Goal: Navigation & Orientation: Find specific page/section

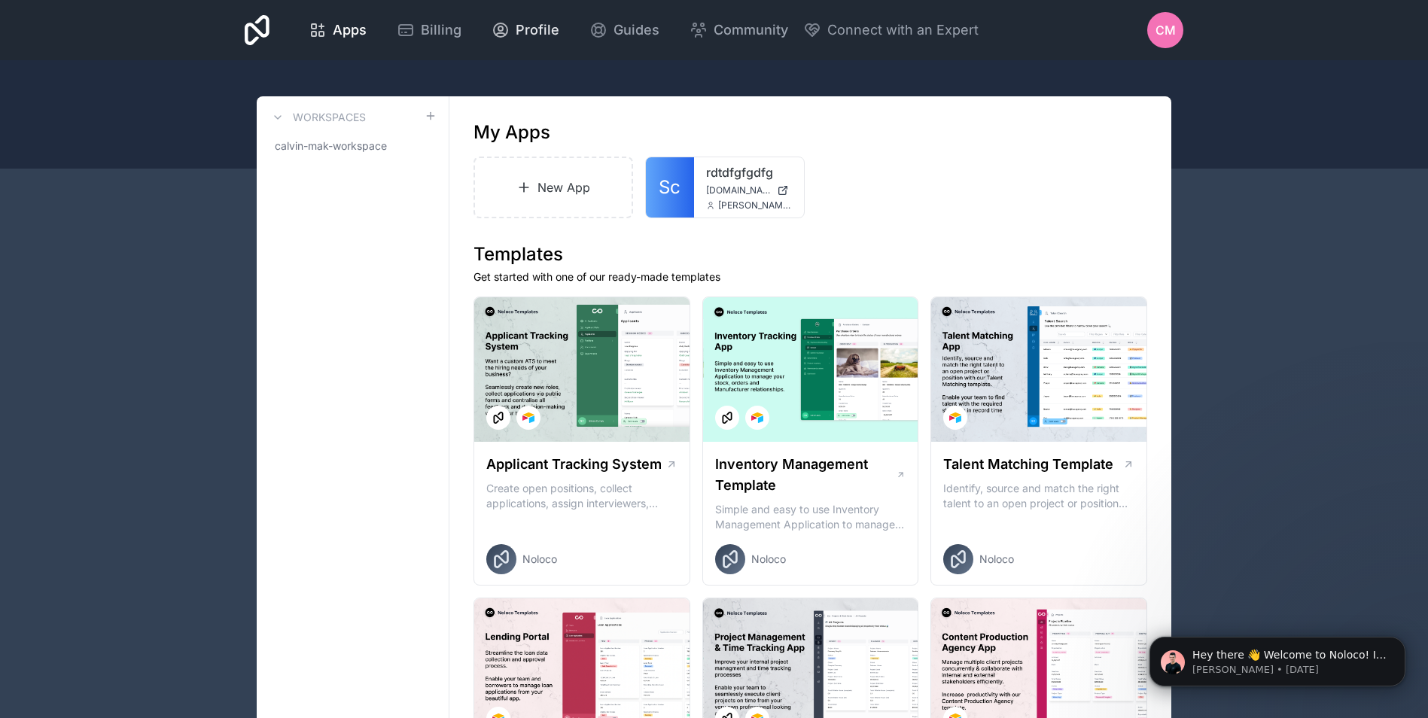
click at [537, 32] on span "Profile" at bounding box center [538, 30] width 44 height 21
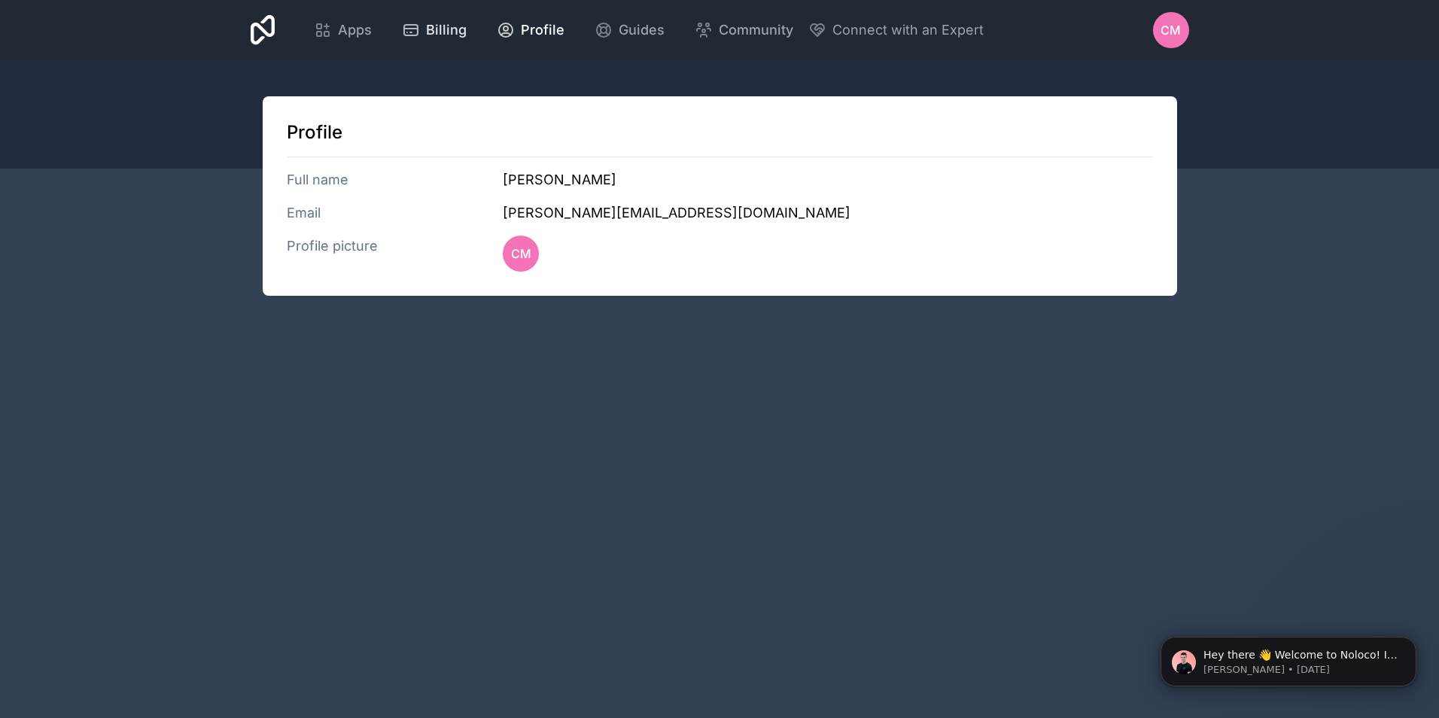
click at [430, 34] on span "Billing" at bounding box center [446, 30] width 41 height 21
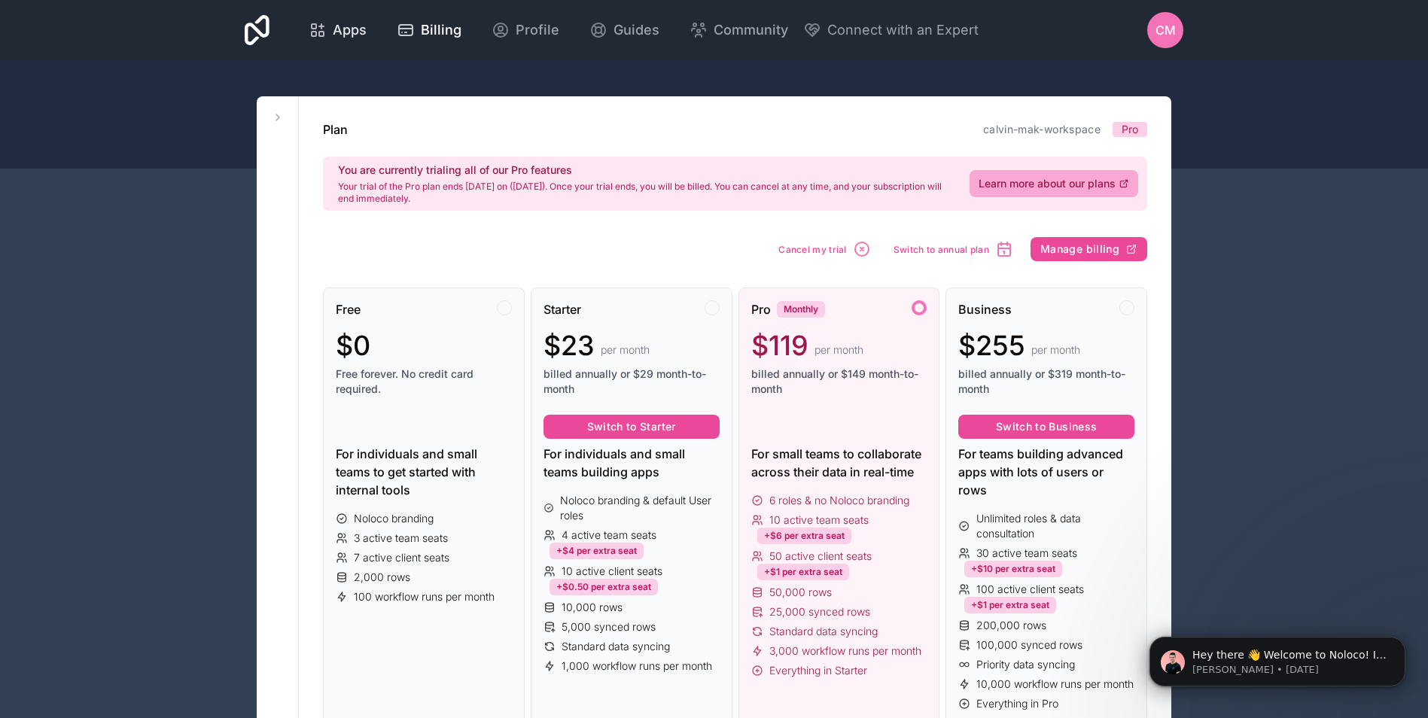
click at [339, 26] on span "Apps" at bounding box center [350, 30] width 34 height 21
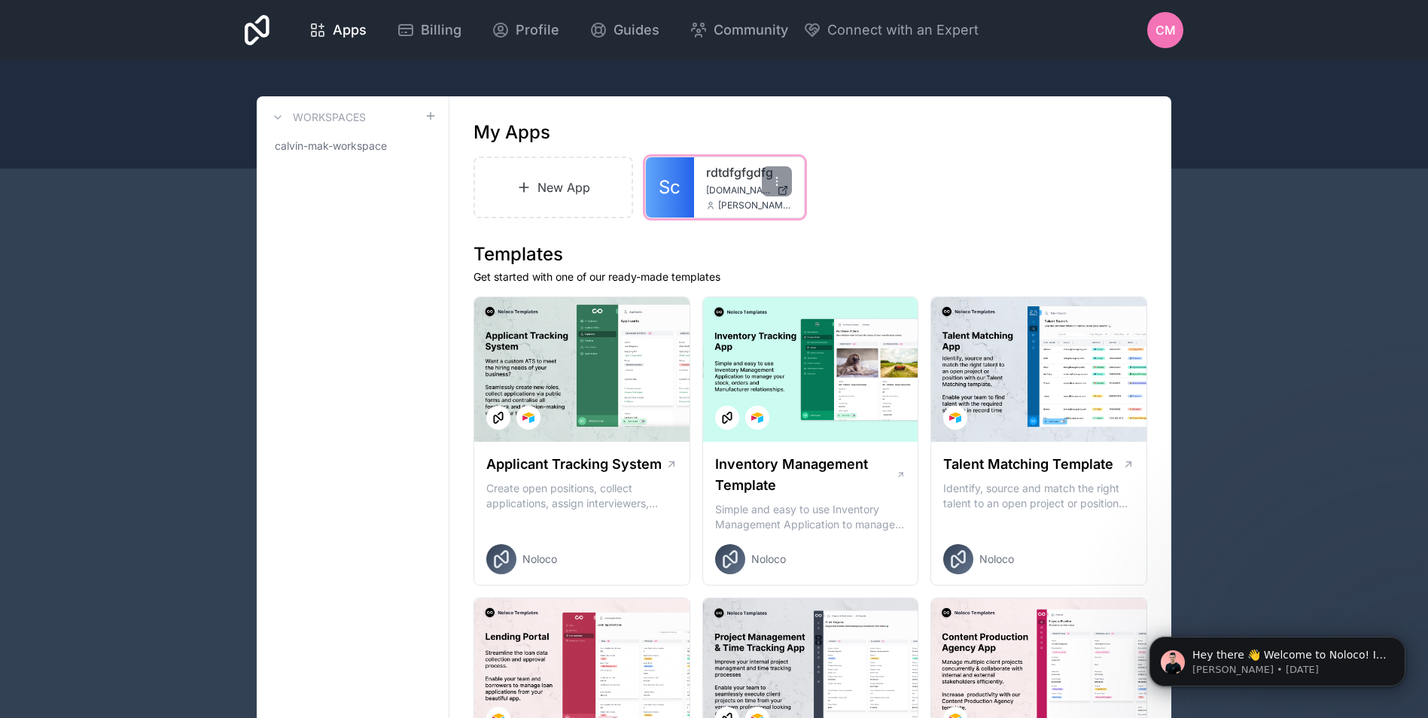
click at [741, 184] on div "rdtdfgfgdfg [DOMAIN_NAME] [PERSON_NAME][DOMAIN_NAME][EMAIL_ADDRESS][DOMAIN_NAME]" at bounding box center [749, 187] width 110 height 60
click at [693, 169] on link "Sc" at bounding box center [670, 187] width 48 height 60
